Goal: Information Seeking & Learning: Learn about a topic

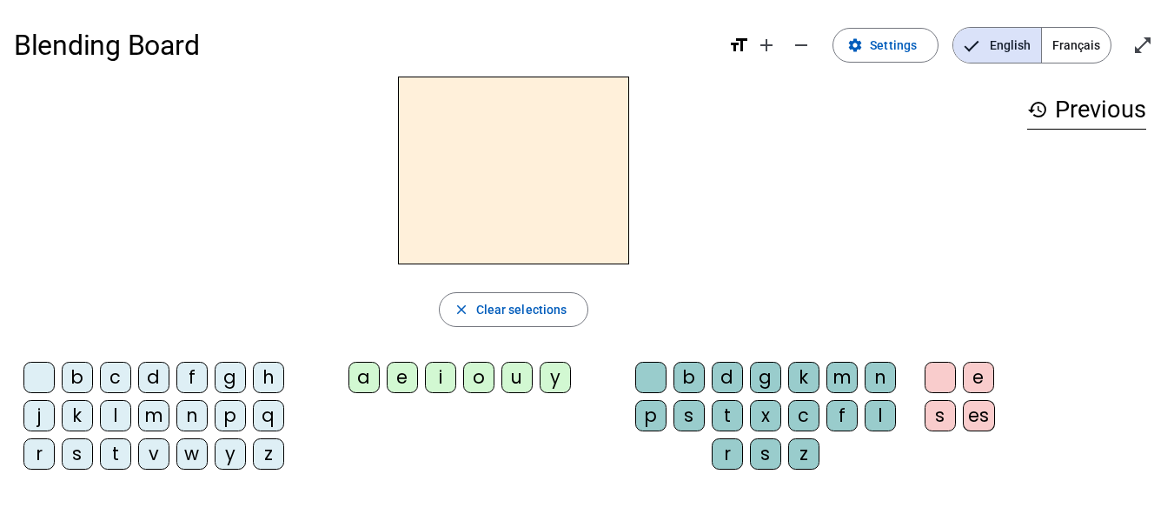
click at [81, 373] on div "b" at bounding box center [77, 377] width 31 height 31
click at [473, 376] on div "o" at bounding box center [478, 377] width 31 height 31
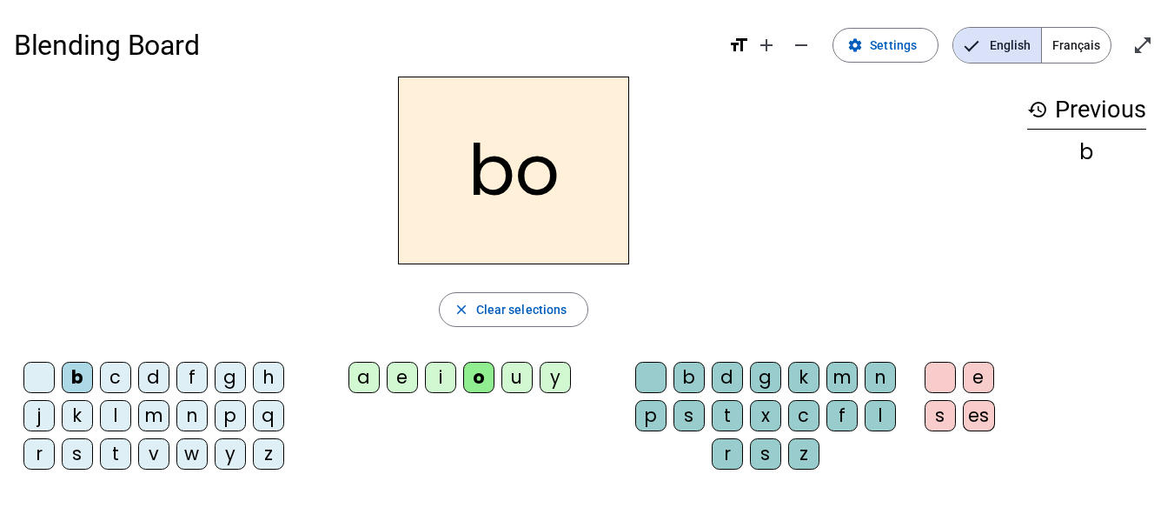
click at [875, 415] on div "l" at bounding box center [880, 415] width 31 height 31
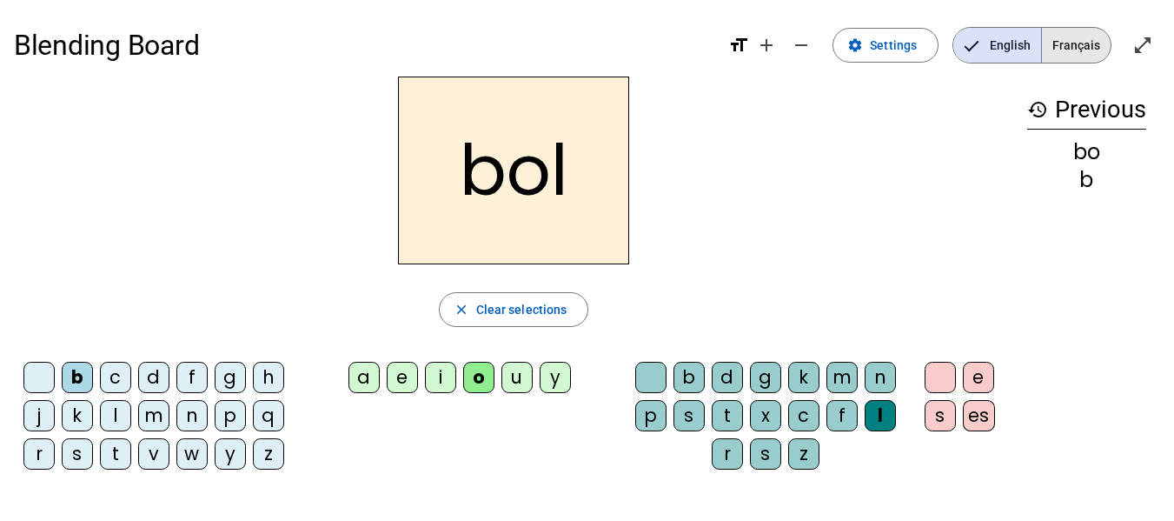
click at [1079, 47] on span "Français" at bounding box center [1076, 45] width 69 height 35
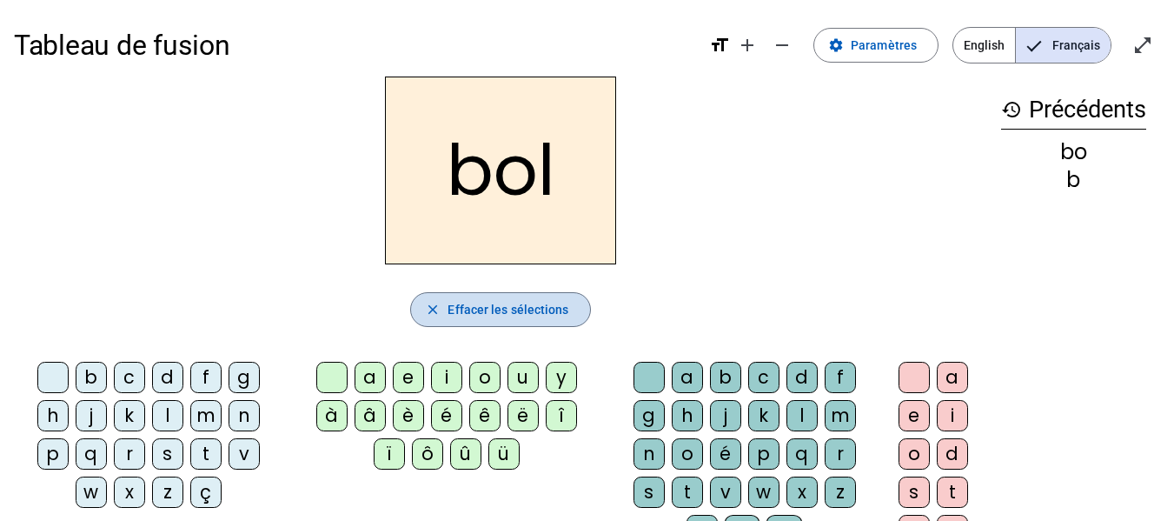
click at [560, 298] on span "button" at bounding box center [500, 310] width 178 height 42
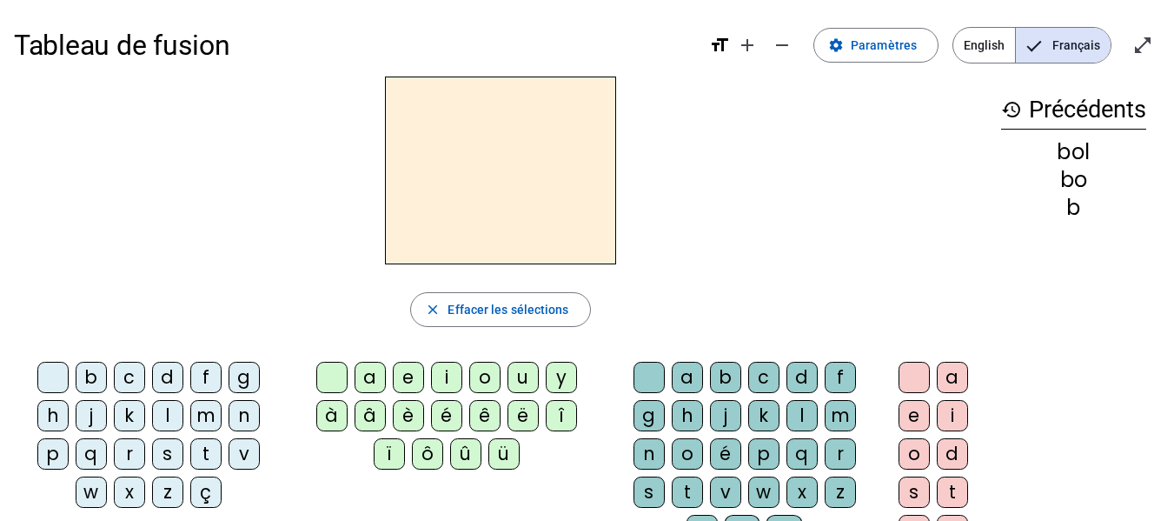
click at [368, 377] on div "a" at bounding box center [370, 377] width 31 height 31
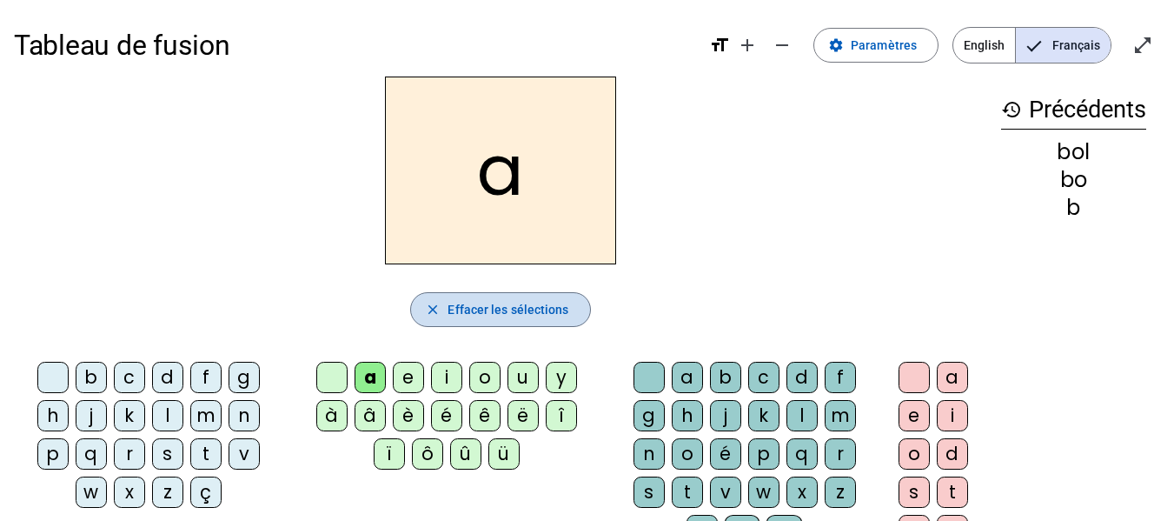
click at [568, 317] on span "button" at bounding box center [500, 310] width 178 height 42
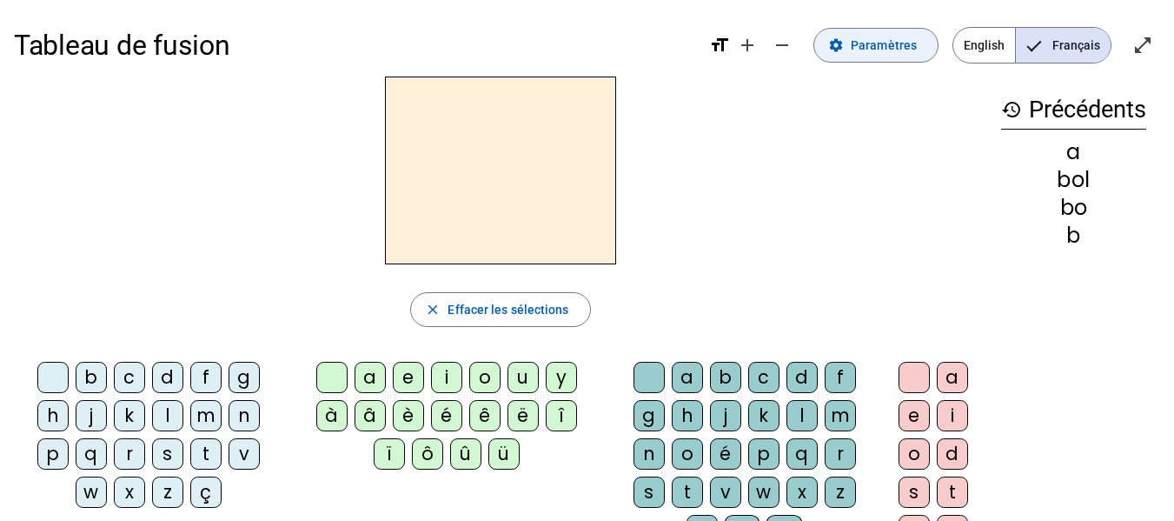
click at [896, 48] on span "Paramètres" at bounding box center [884, 45] width 66 height 21
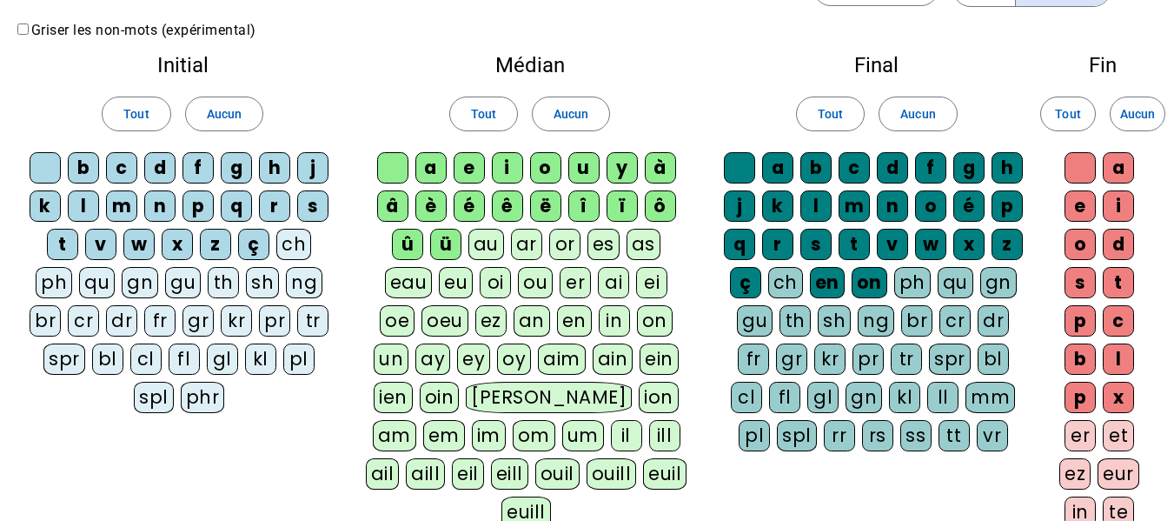
scroll to position [87, 0]
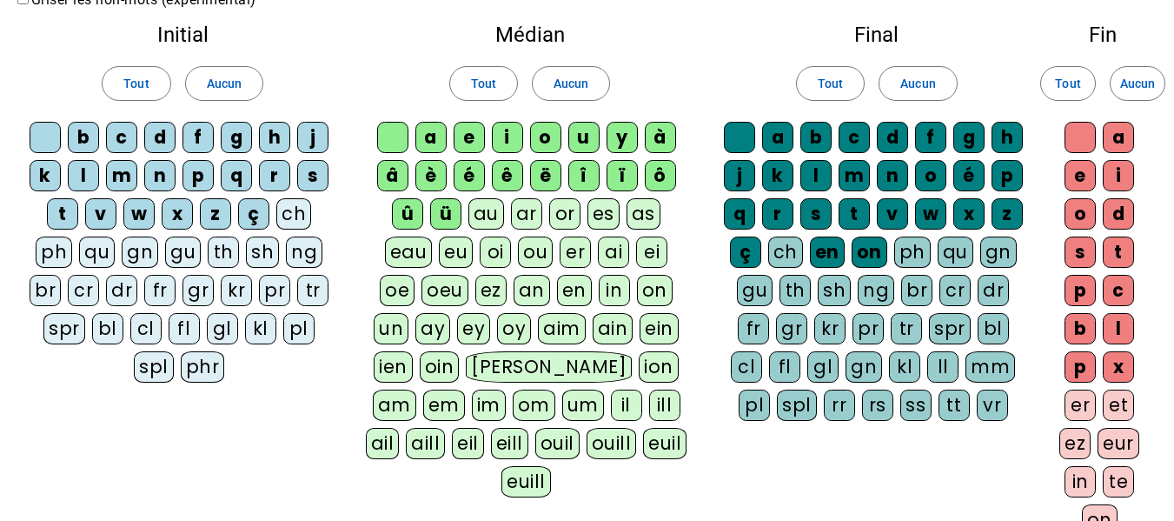
click at [598, 257] on div "ai" at bounding box center [613, 251] width 31 height 31
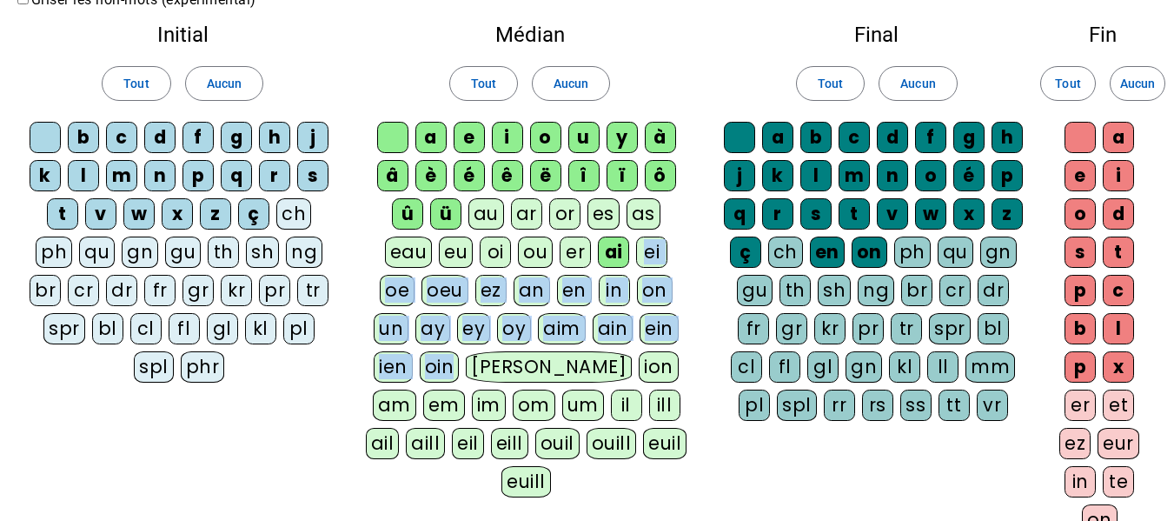
drag, startPoint x: 574, startPoint y: 246, endPoint x: 403, endPoint y: 380, distance: 216.6
click at [403, 380] on div "a e i o u y à â è é ê ë [PERSON_NAME] ô û ü au ar or es as eau eu oi ou er ai e…" at bounding box center [529, 313] width 329 height 382
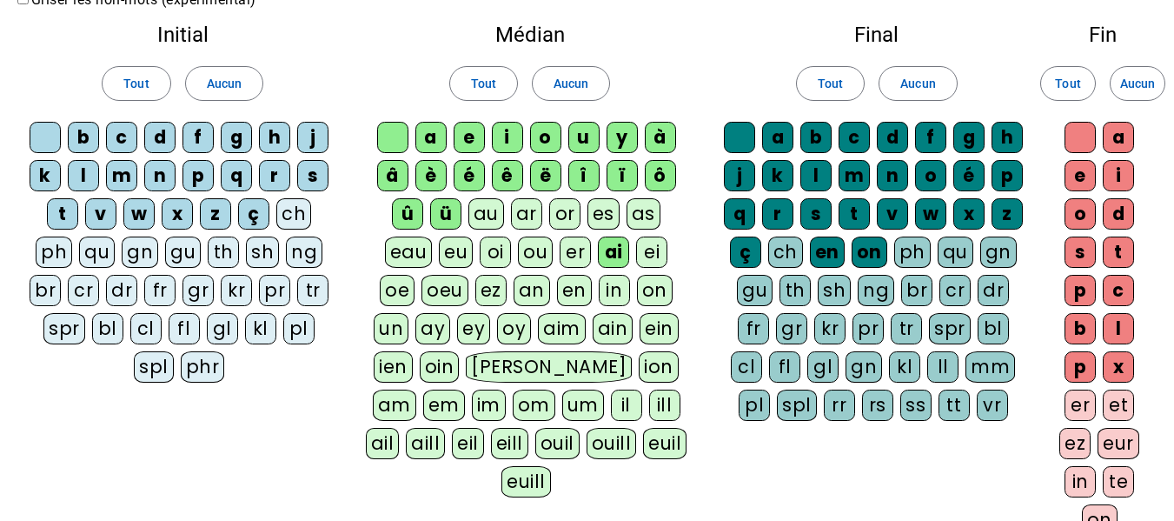
drag, startPoint x: 270, startPoint y: 425, endPoint x: 303, endPoint y: 425, distance: 33.0
click at [273, 425] on div "Initial Tout Aucun b c d f g h j k l m n p q r s t v w x z ç ch ph qu gn gu th …" at bounding box center [587, 321] width 1146 height 622
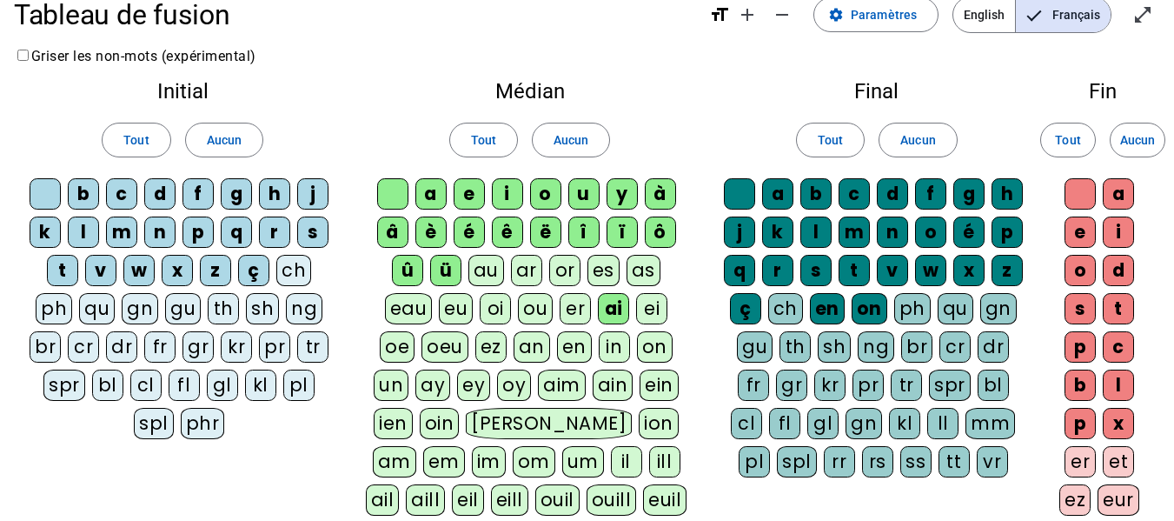
scroll to position [0, 0]
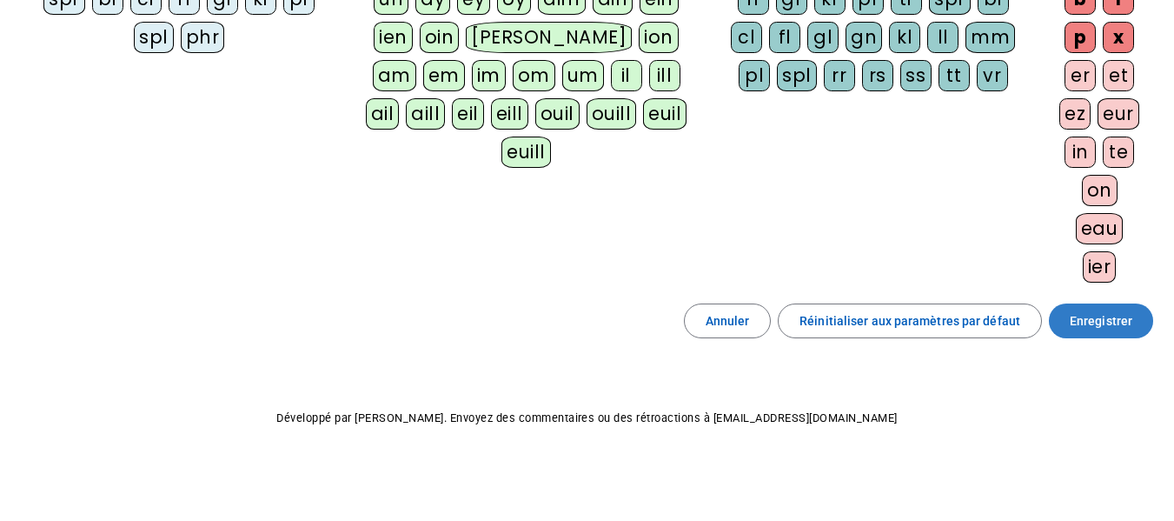
click at [1133, 324] on span at bounding box center [1101, 321] width 104 height 42
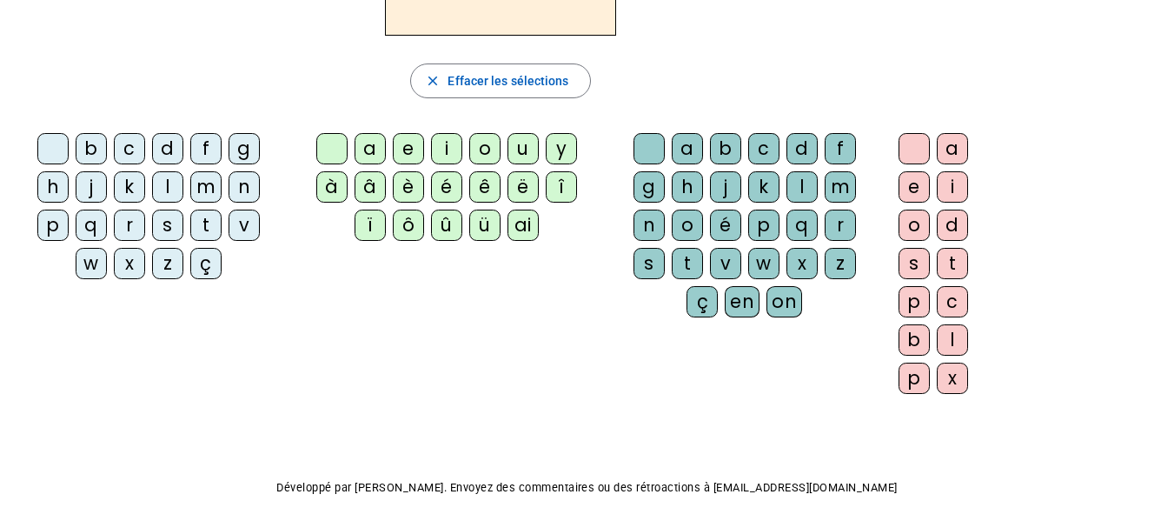
scroll to position [124, 0]
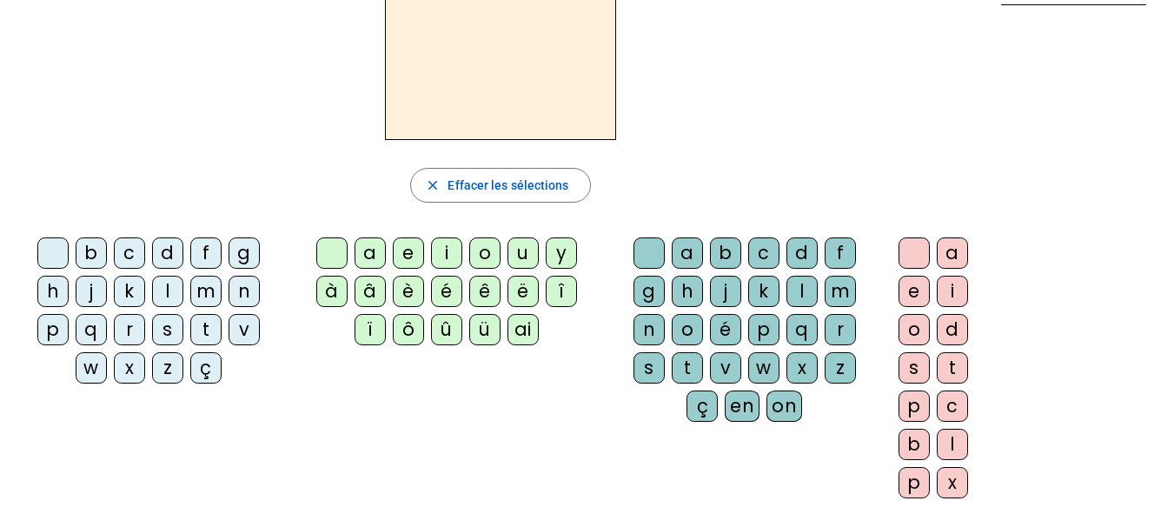
click at [527, 329] on div "ai" at bounding box center [523, 329] width 31 height 31
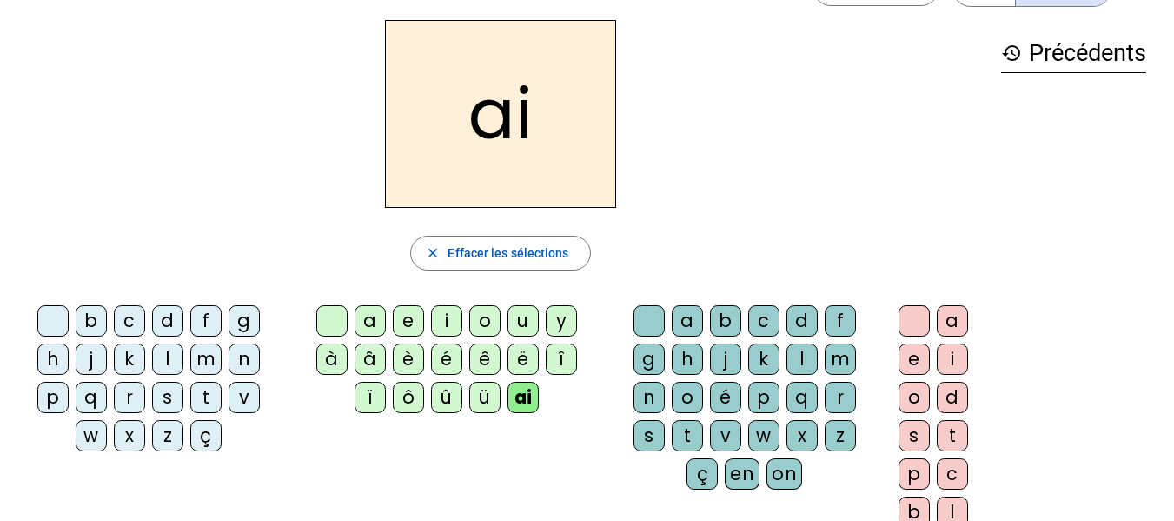
scroll to position [87, 0]
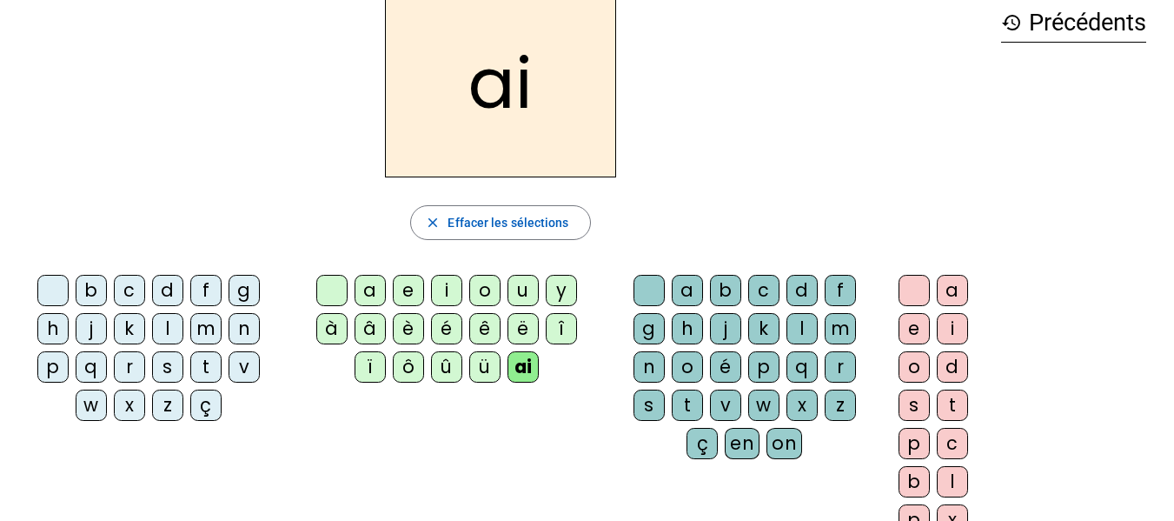
drag, startPoint x: 163, startPoint y: 328, endPoint x: 249, endPoint y: 326, distance: 86.9
click at [163, 327] on div "l" at bounding box center [167, 328] width 31 height 31
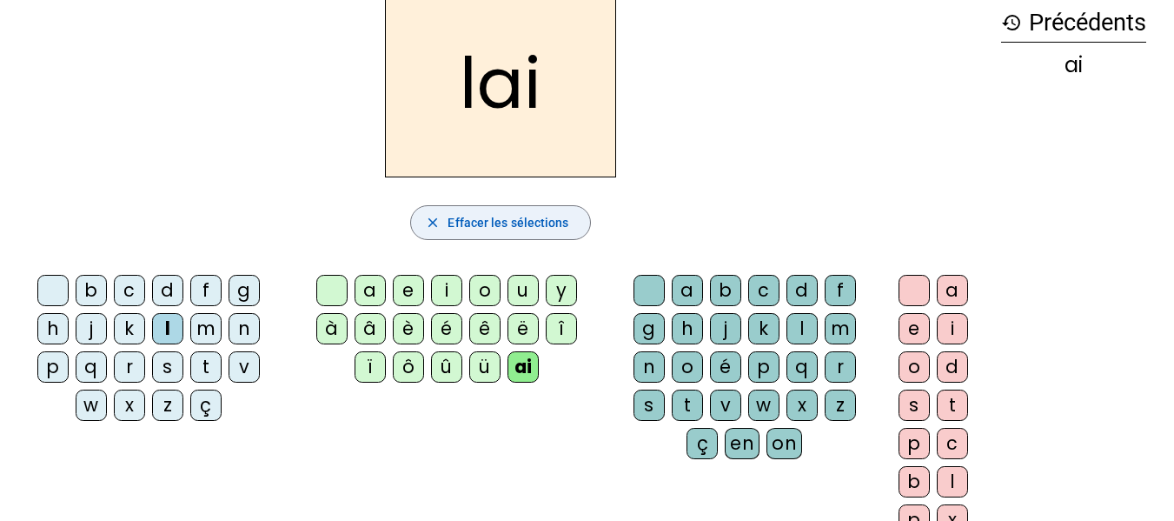
click at [453, 238] on span "button" at bounding box center [500, 223] width 178 height 42
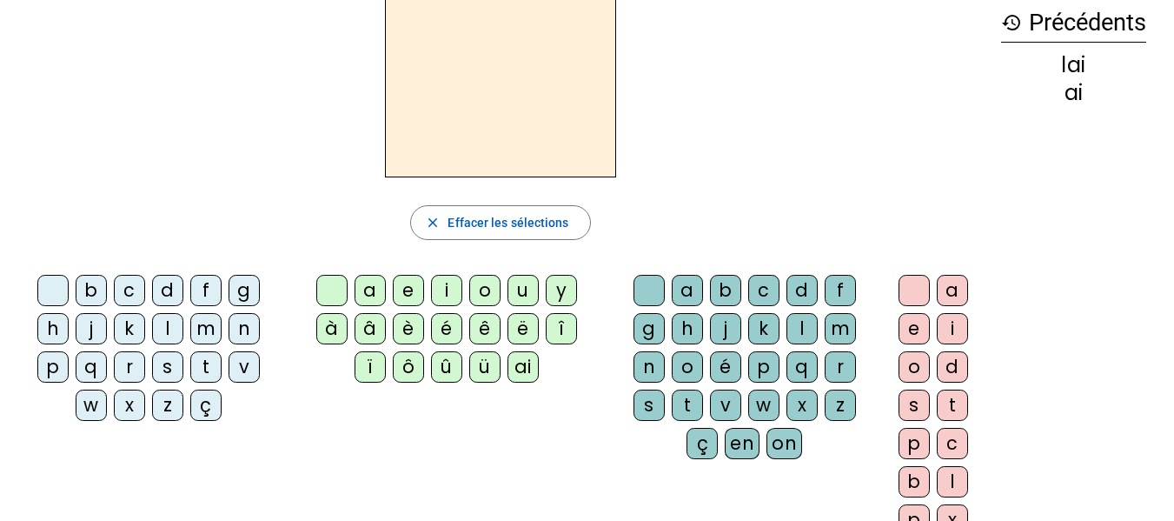
drag, startPoint x: 515, startPoint y: 368, endPoint x: 576, endPoint y: 364, distance: 61.8
click at [516, 367] on div "ai" at bounding box center [523, 366] width 31 height 31
click at [793, 328] on div "l" at bounding box center [802, 328] width 31 height 31
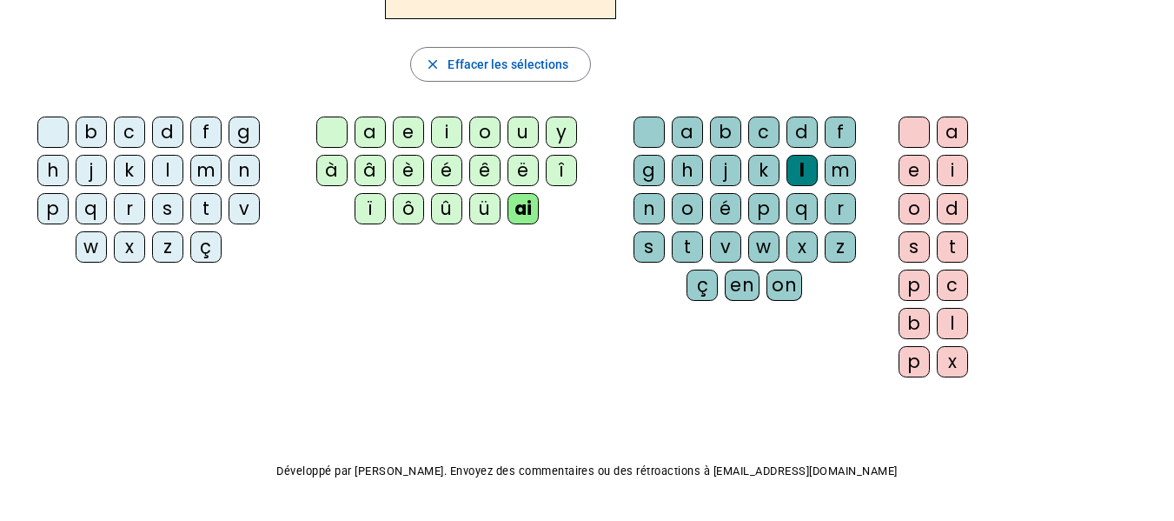
scroll to position [261, 0]
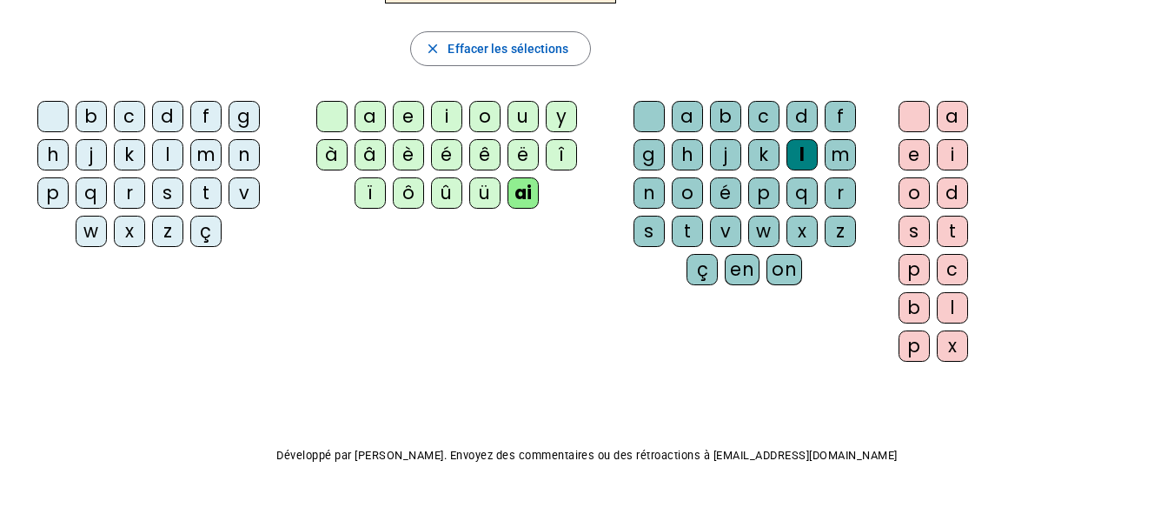
click at [921, 149] on div "e" at bounding box center [914, 154] width 31 height 31
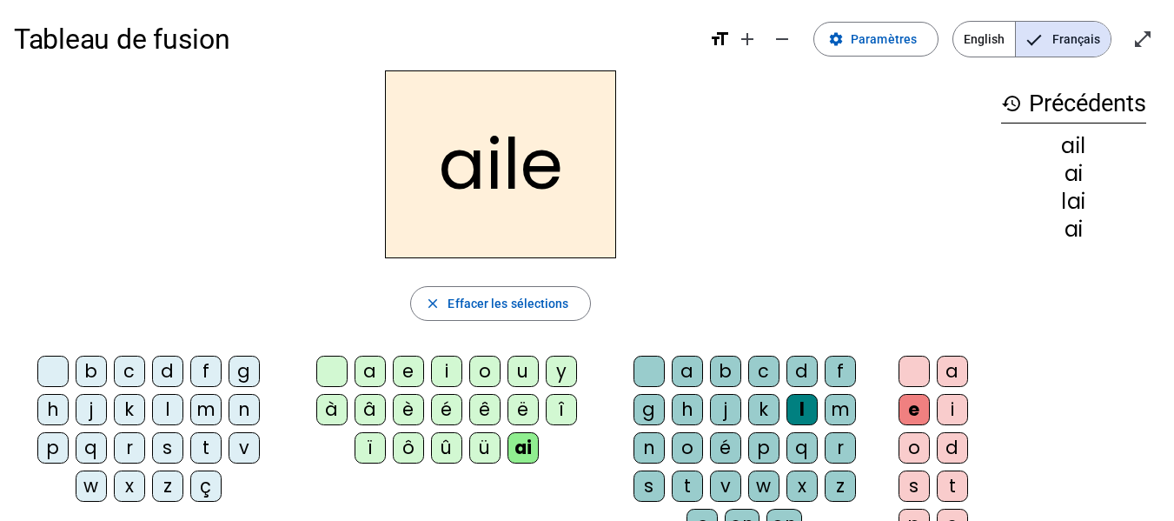
scroll to position [0, 0]
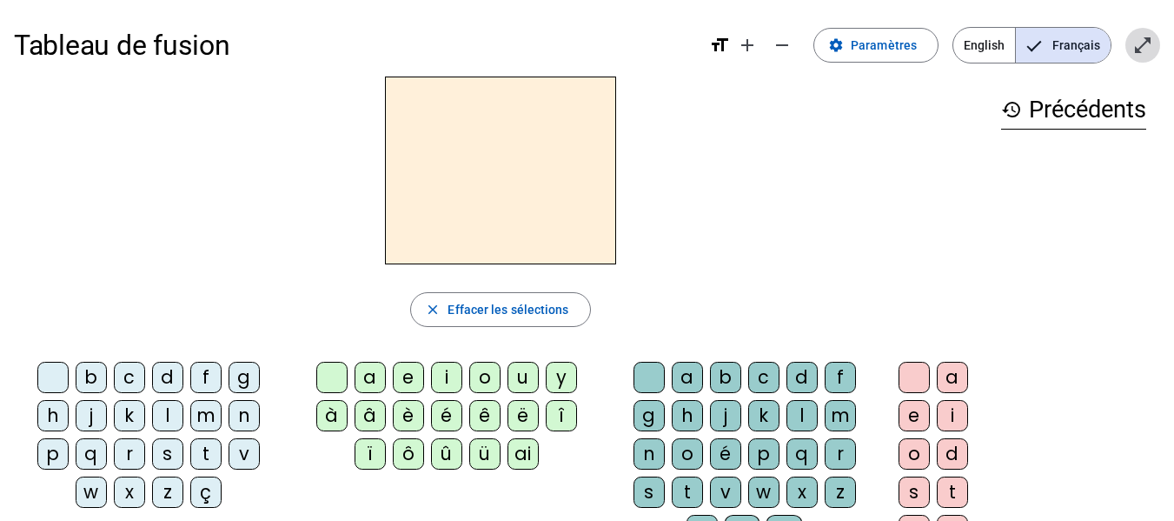
click at [1142, 49] on mat-icon "open_in_full" at bounding box center [1142, 45] width 21 height 21
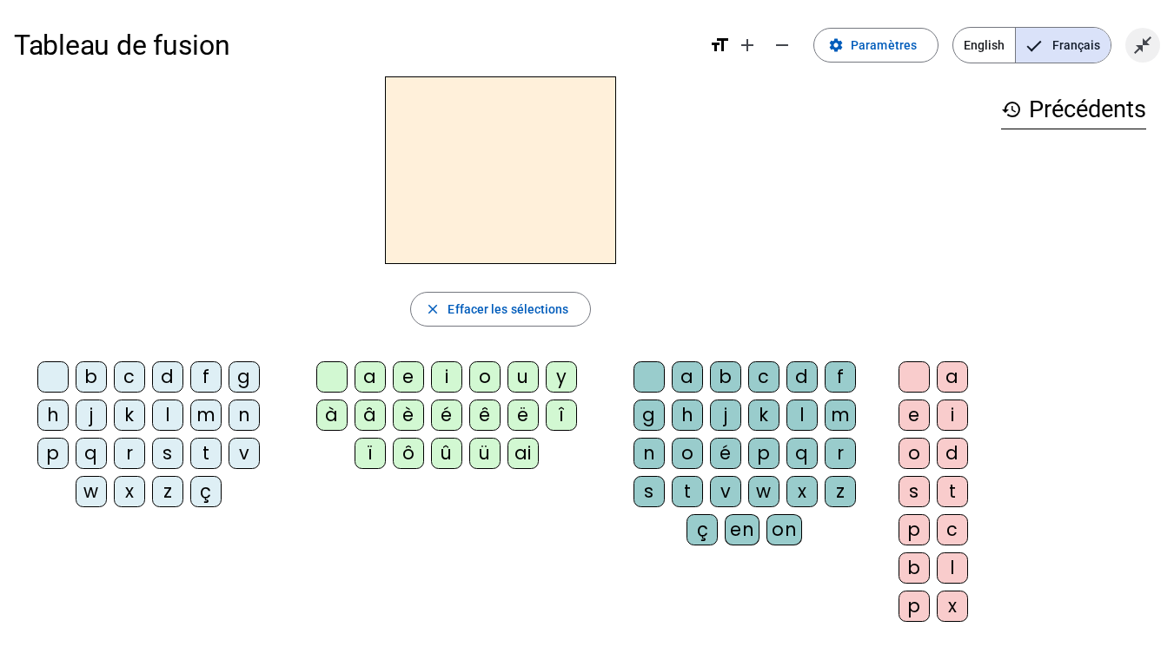
click at [1139, 30] on span "Quitter le plein écran" at bounding box center [1143, 45] width 42 height 42
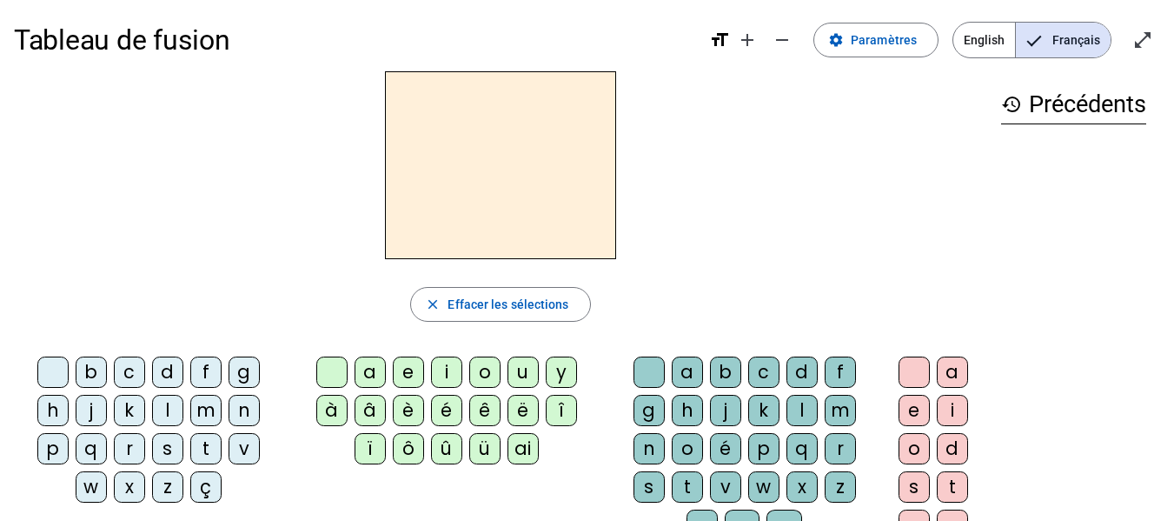
scroll to position [174, 0]
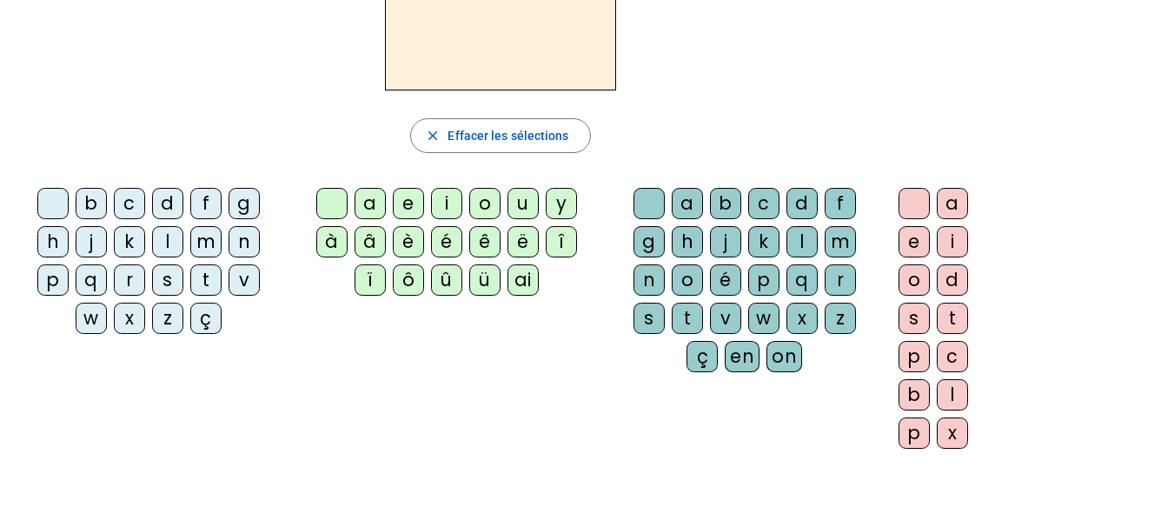
click at [535, 280] on div "ai" at bounding box center [523, 279] width 31 height 31
drag, startPoint x: 797, startPoint y: 244, endPoint x: 884, endPoint y: 241, distance: 87.0
click at [799, 243] on div "l" at bounding box center [802, 241] width 31 height 31
click at [900, 232] on div "e" at bounding box center [914, 241] width 31 height 31
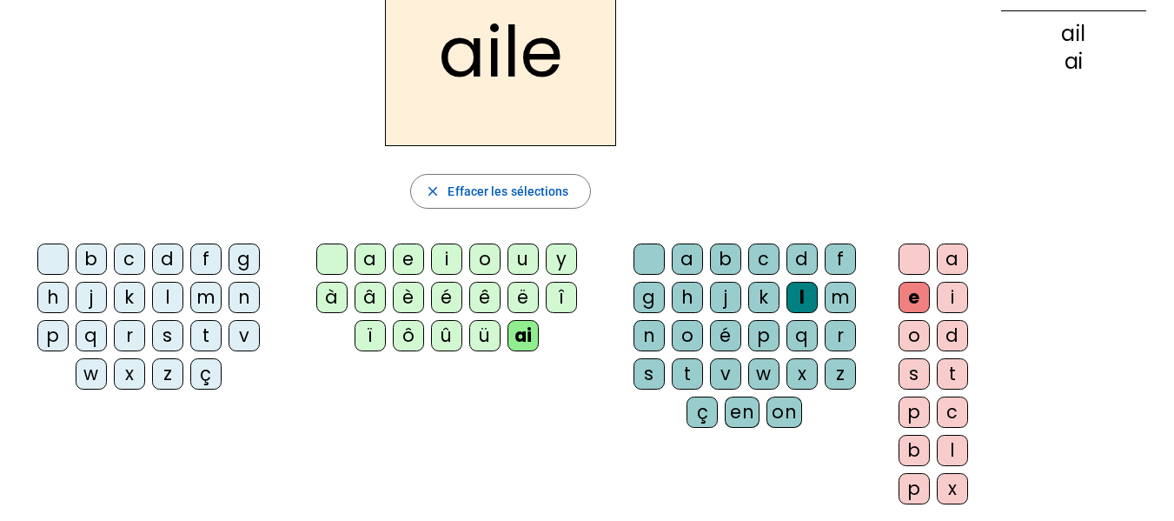
scroll to position [87, 0]
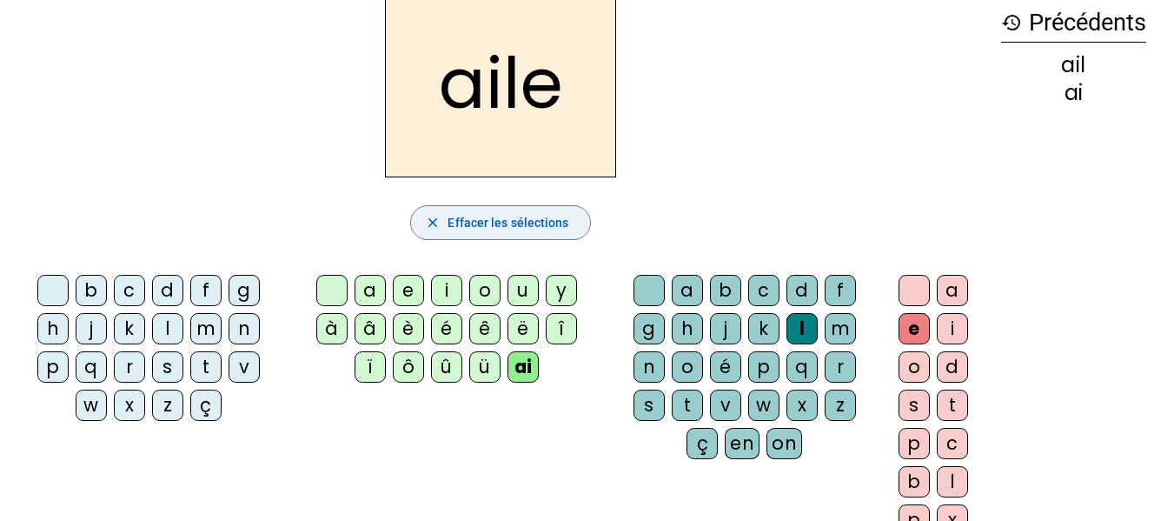
click at [555, 222] on span "Effacer les sélections" at bounding box center [508, 222] width 121 height 21
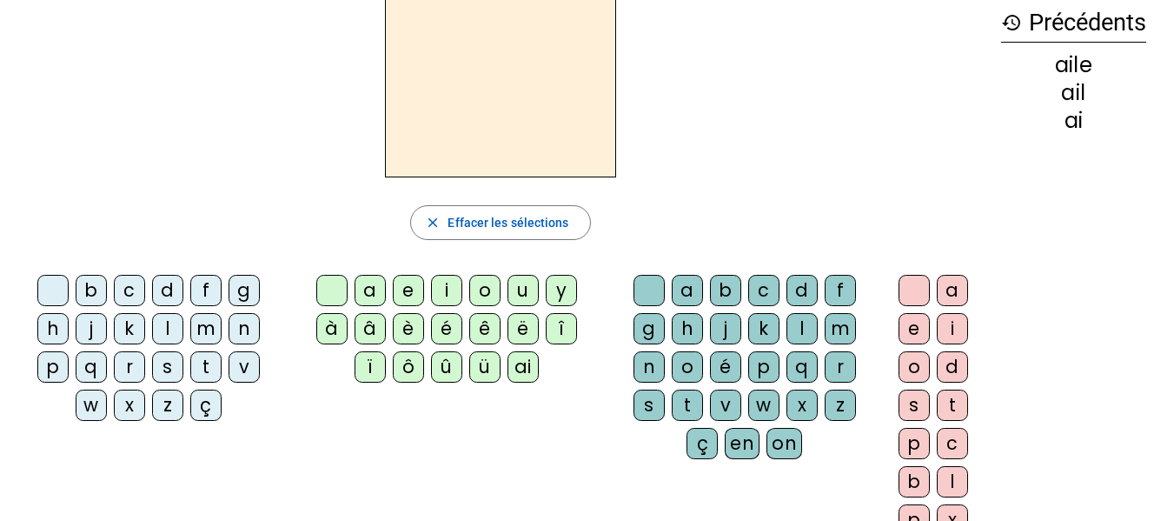
click at [512, 363] on div "ai" at bounding box center [523, 366] width 31 height 31
click at [800, 289] on div "d" at bounding box center [802, 290] width 31 height 31
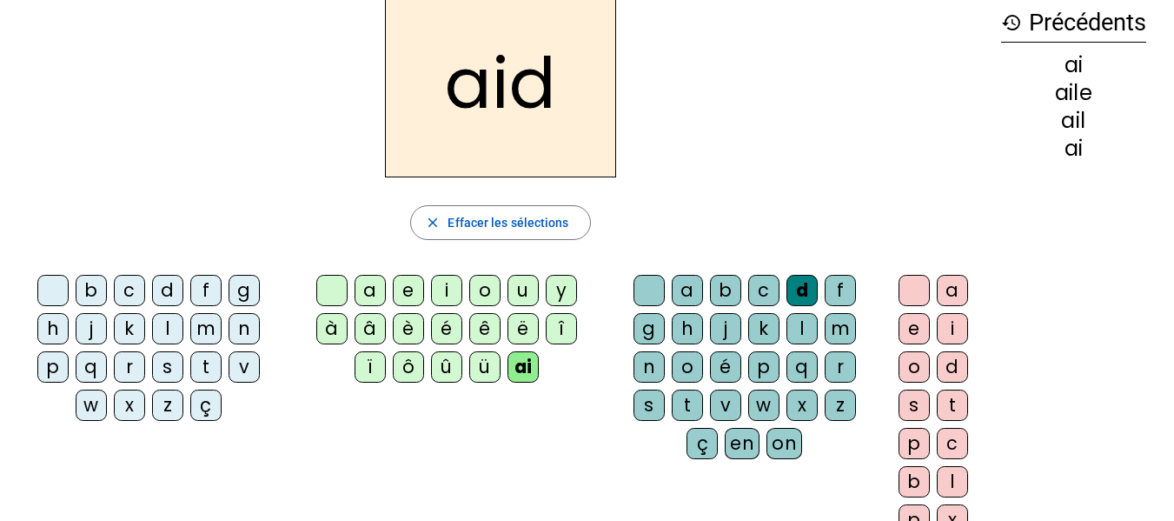
click at [905, 329] on div "e" at bounding box center [914, 328] width 31 height 31
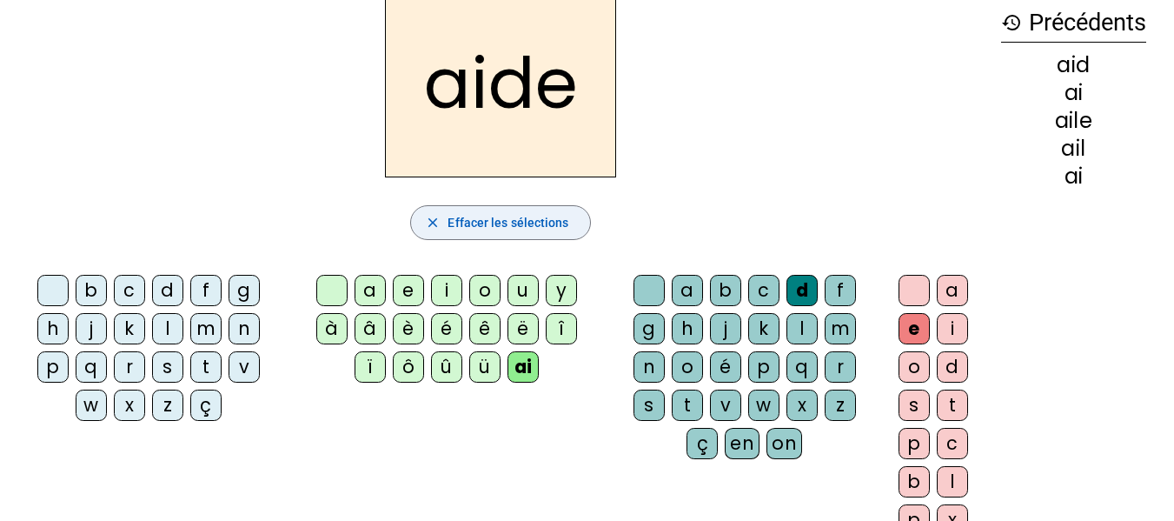
click at [537, 222] on span "Effacer les sélections" at bounding box center [508, 222] width 121 height 21
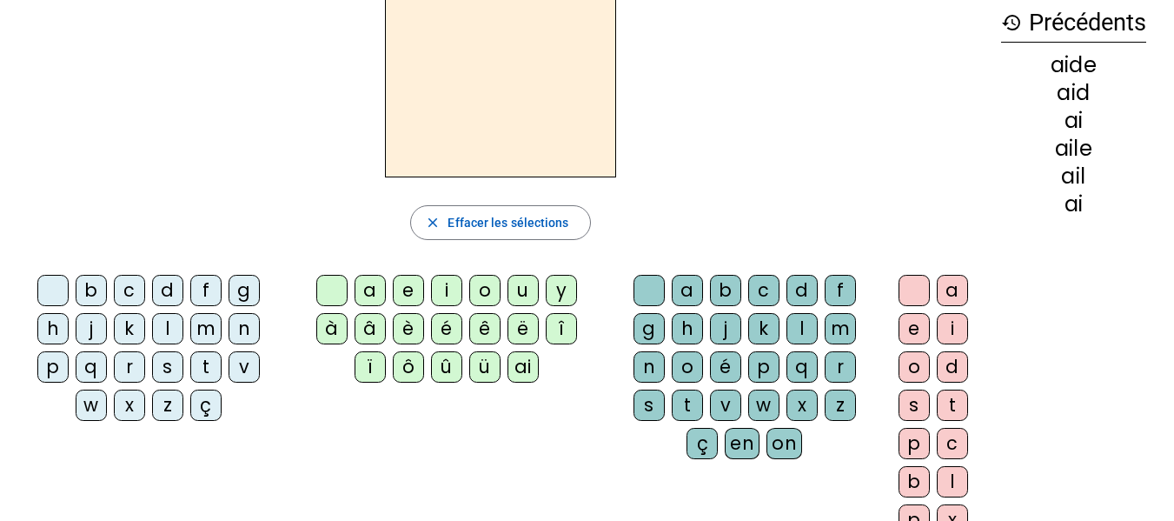
click at [1061, 83] on div "aid" at bounding box center [1073, 93] width 145 height 21
click at [1060, 65] on div "aide" at bounding box center [1073, 65] width 145 height 21
